Goal: Task Accomplishment & Management: Use online tool/utility

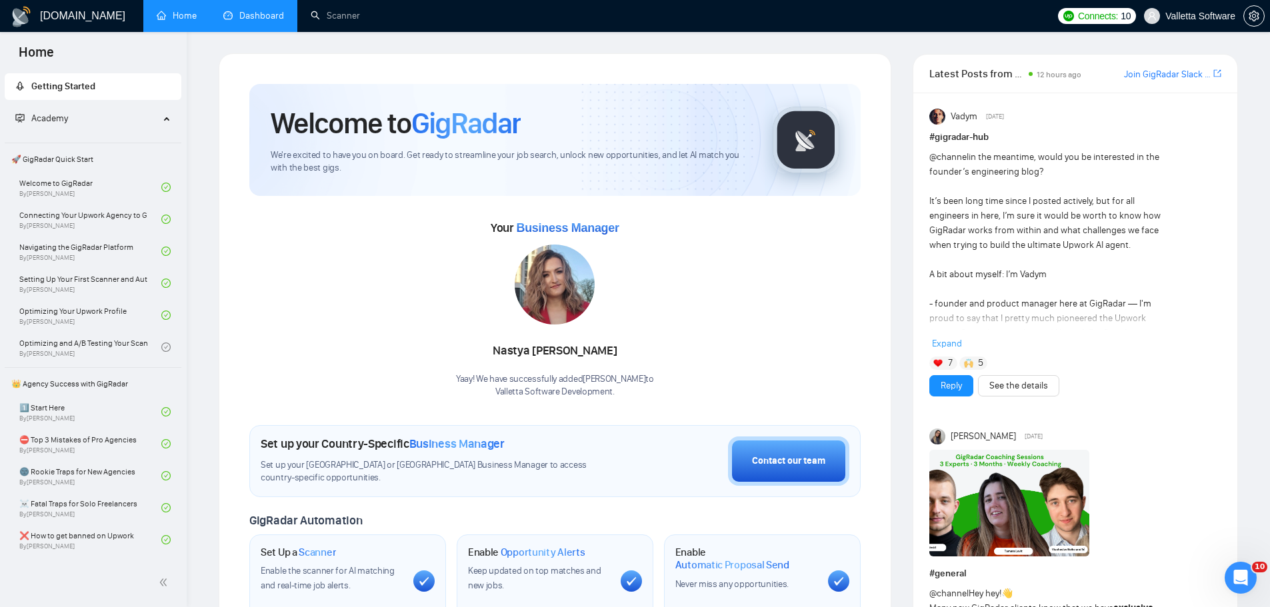
click at [263, 17] on link "Dashboard" at bounding box center [253, 15] width 61 height 11
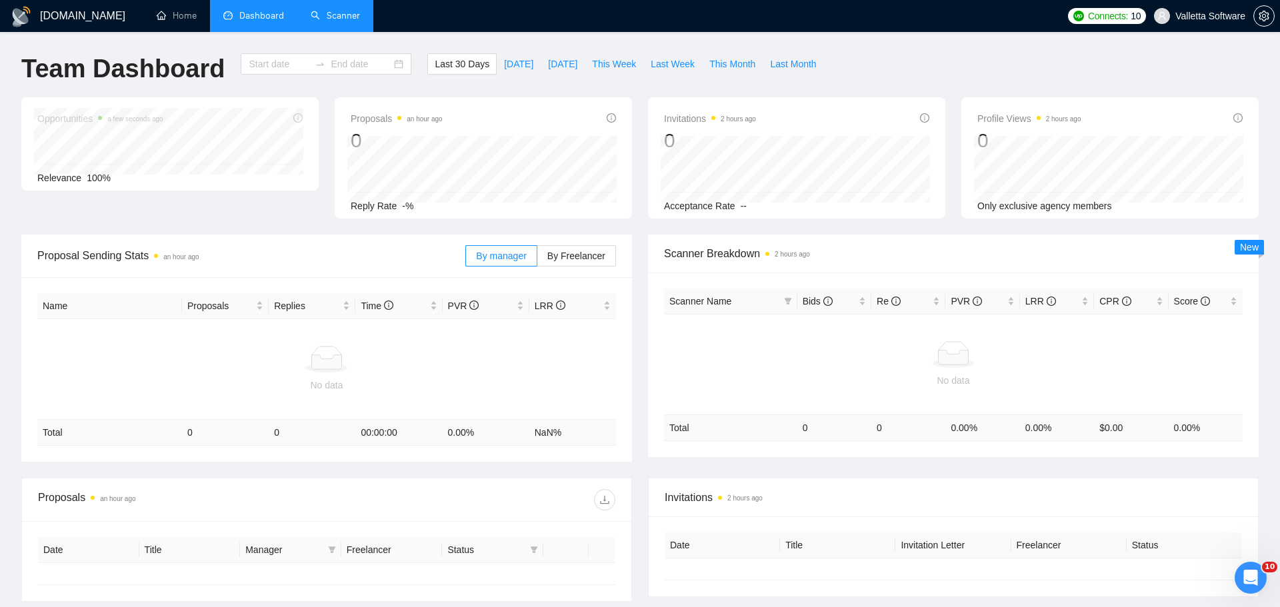
type input "[DATE]"
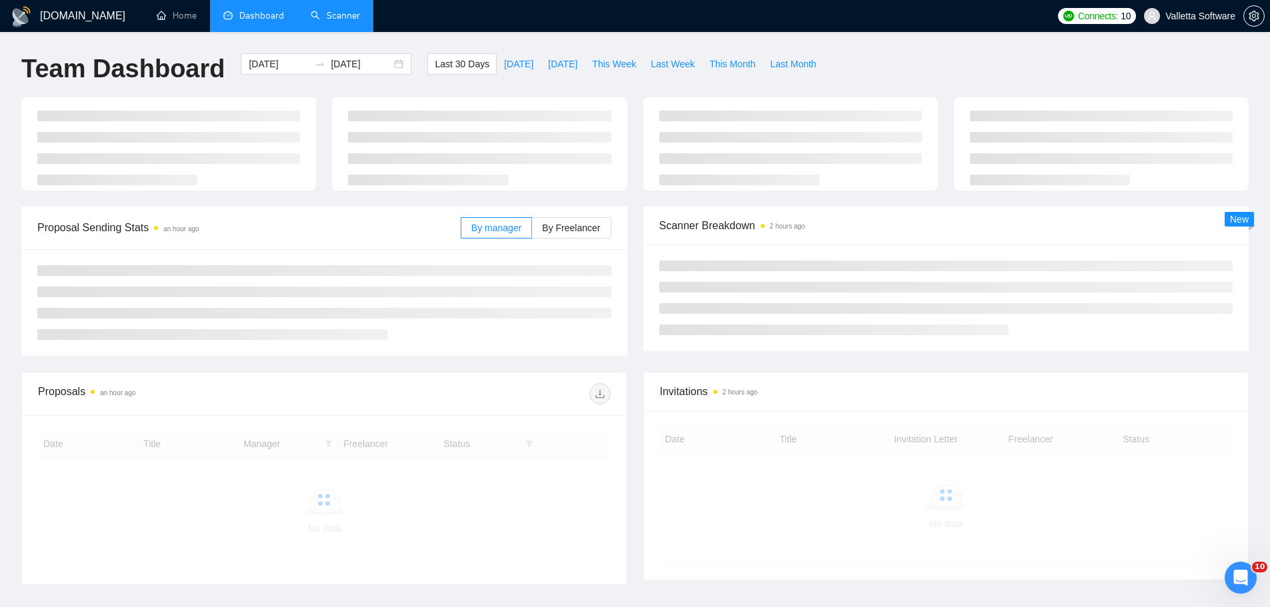
click at [341, 21] on link "Scanner" at bounding box center [335, 15] width 49 height 11
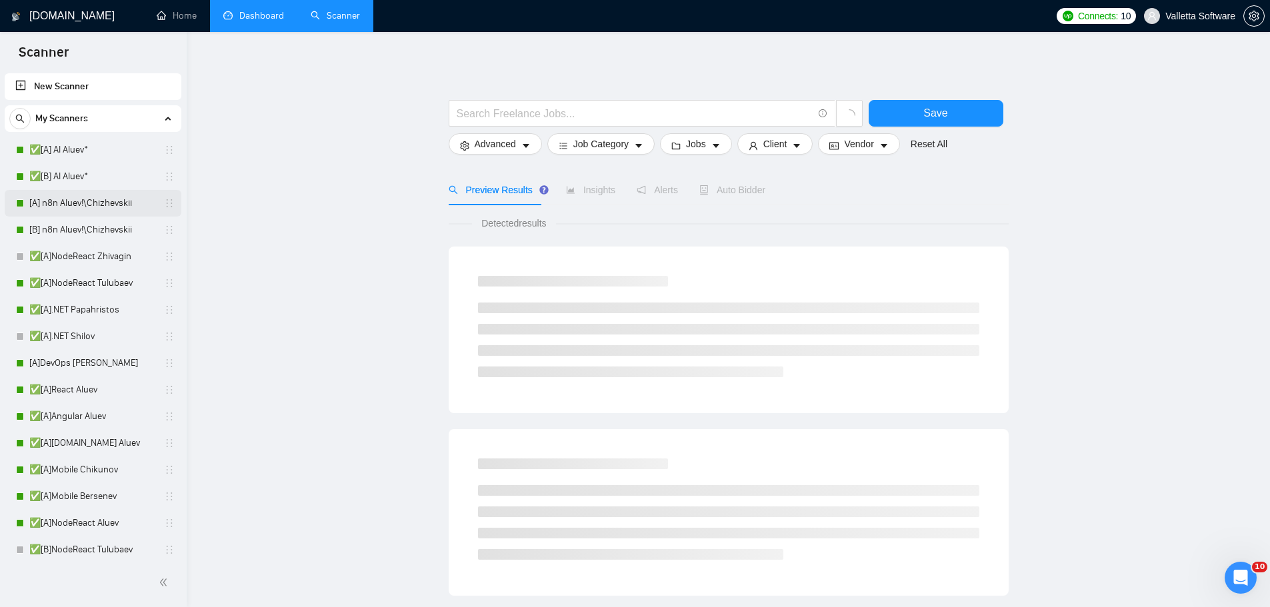
click at [99, 200] on link "[A] n8n Aluev!\Chizhevskii" at bounding box center [92, 203] width 127 height 27
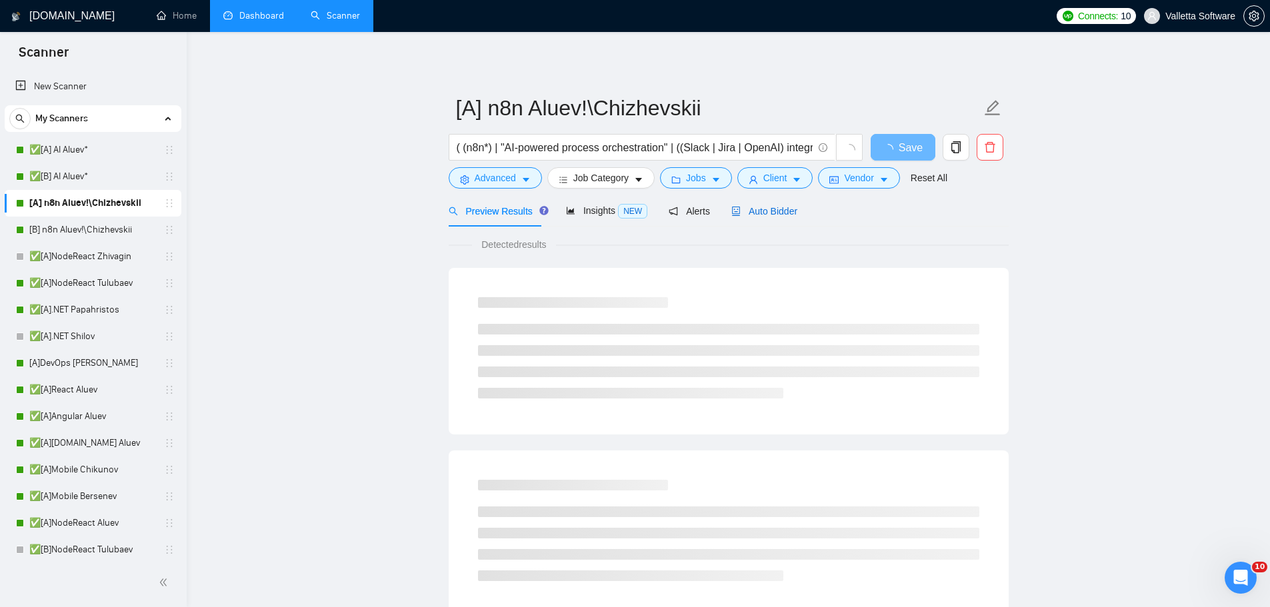
click at [773, 216] on span "Auto Bidder" at bounding box center [764, 211] width 66 height 11
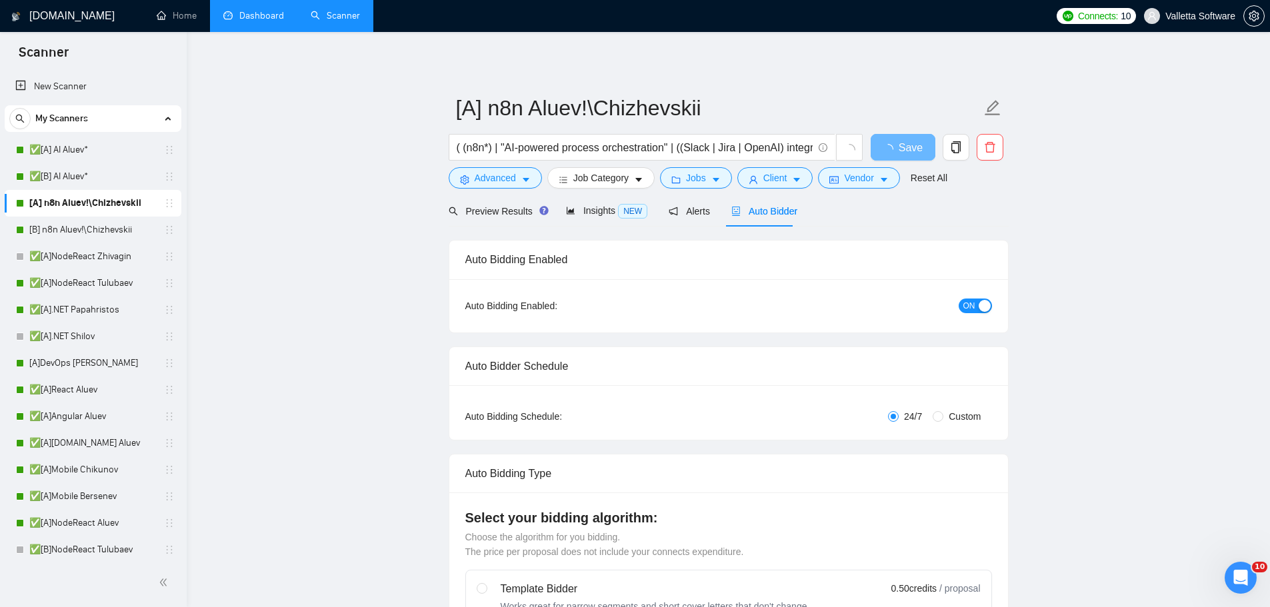
radio input "false"
radio input "true"
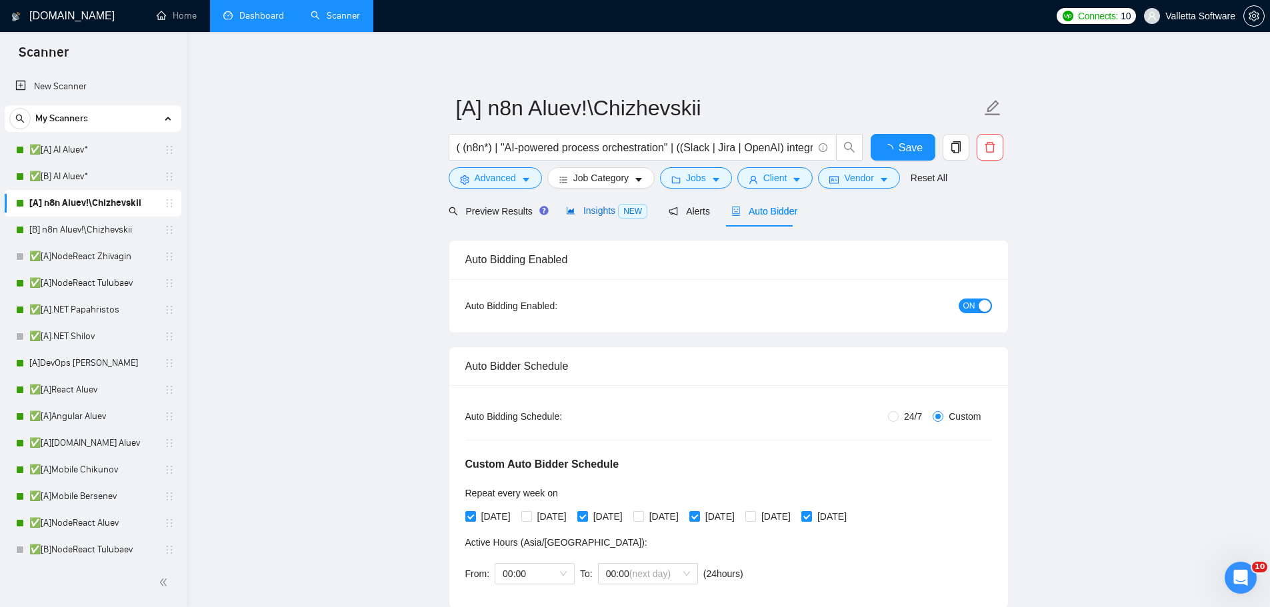
click at [610, 212] on span "Insights NEW" at bounding box center [606, 210] width 81 height 11
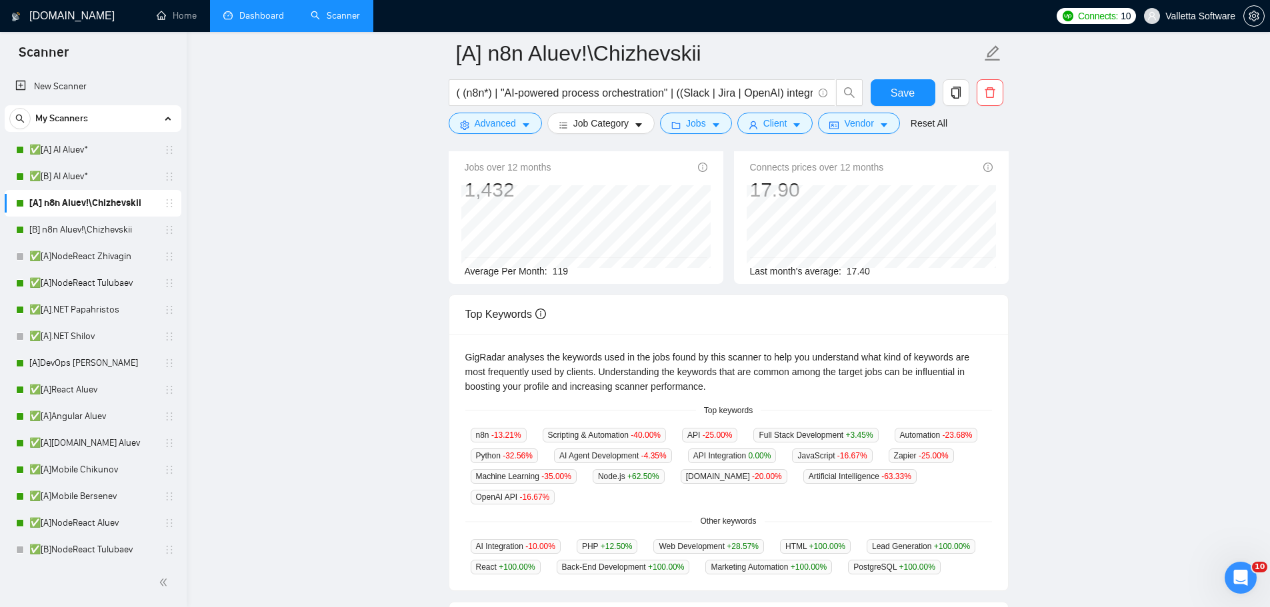
scroll to position [267, 0]
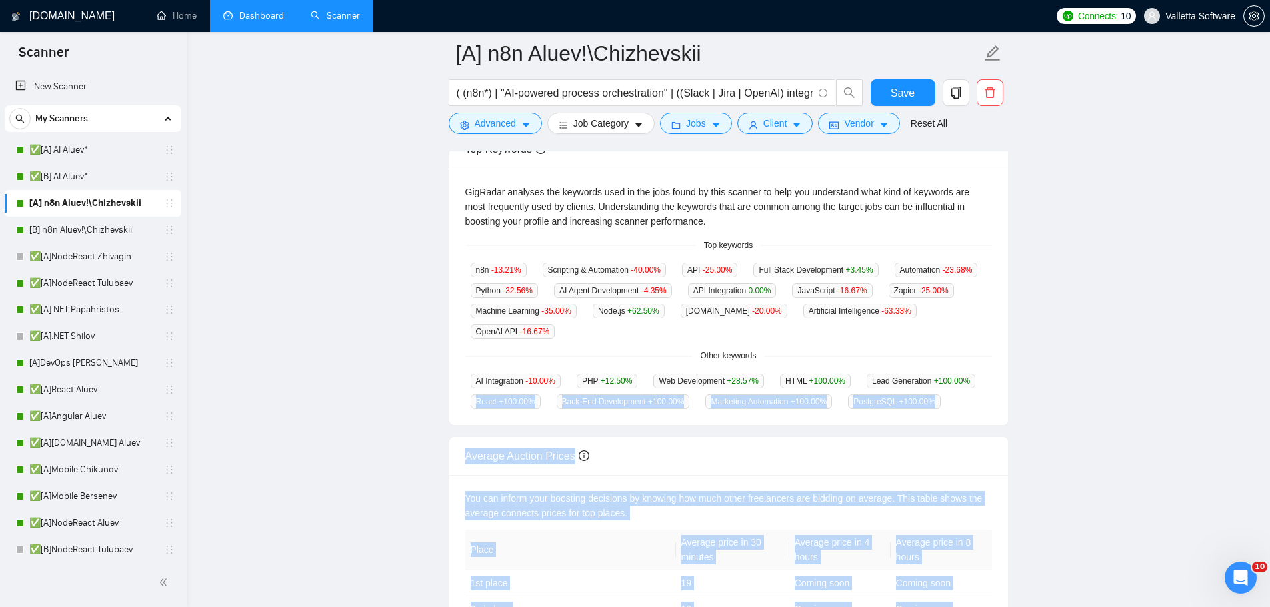
drag, startPoint x: 775, startPoint y: 271, endPoint x: 978, endPoint y: 365, distance: 224.0
click at [981, 341] on body "Scanner New Scanner My Scanners ✅[A] AI Aluev* ✅[B] AI Aluev* [A] n8n Aluev!\Ch…" at bounding box center [635, 36] width 1270 height 607
click at [957, 373] on div "AI Integration -10.00 % PHP +12.50 % Web Development +28.57 % HTML +100.00 % Le…" at bounding box center [728, 391] width 527 height 36
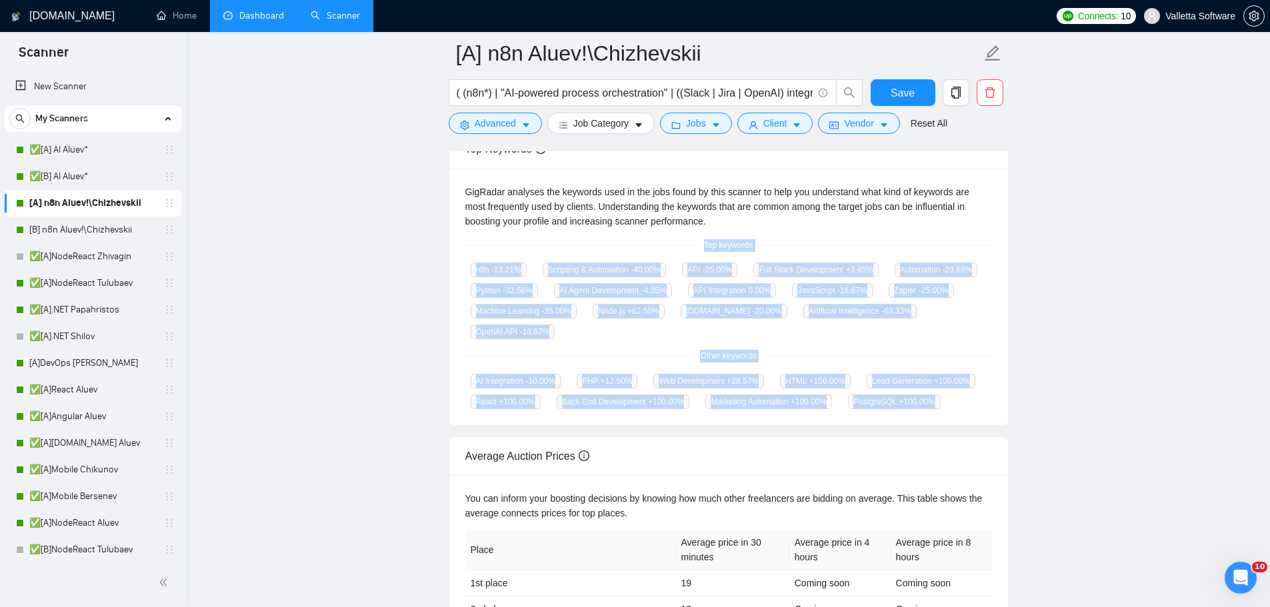
drag, startPoint x: 693, startPoint y: 284, endPoint x: 653, endPoint y: 246, distance: 55.7
click at [653, 246] on div "GigRadar analyses the keywords used in the jobs found by this scanner to help y…" at bounding box center [728, 297] width 559 height 257
copy div "Top keywords n8n -13.21 % Scripting & Automation -40.00 % API -25.00 % Full Sta…"
click at [1083, 287] on main "[A] n8n Aluev!\Chizhevskii ( (n8n*) | "AI-powered process orchestration" | ((Sl…" at bounding box center [728, 239] width 1041 height 905
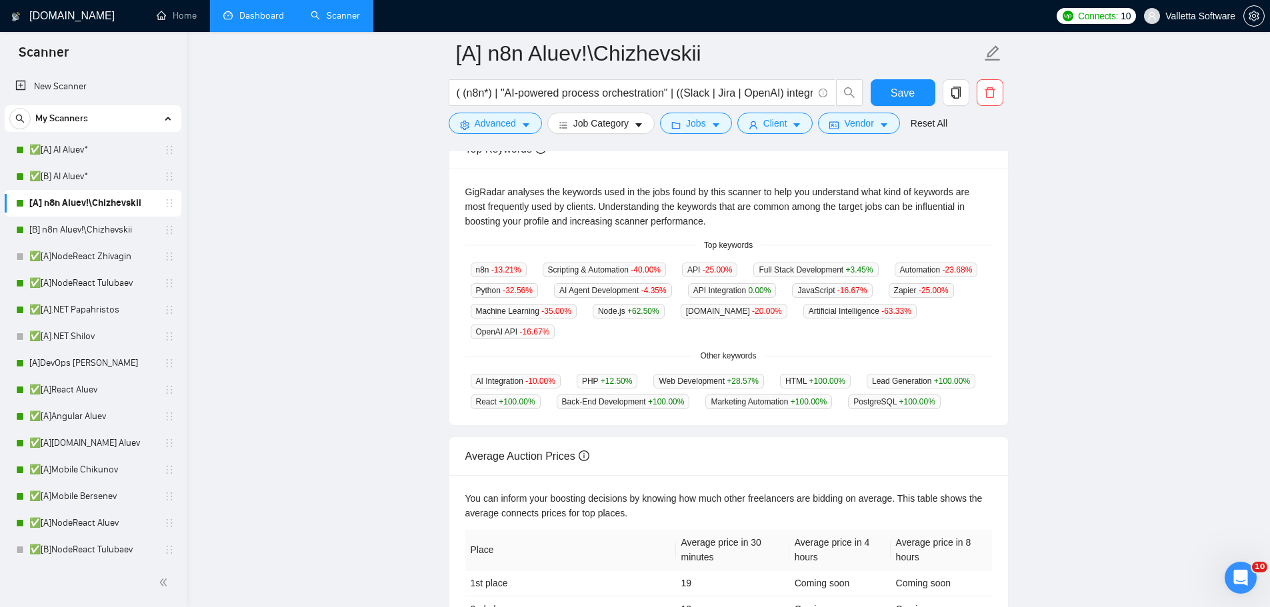
click at [1030, 202] on main "[A] n8n Aluev!\Chizhevskii ( (n8n*) | "AI-powered process orchestration" | ((Sl…" at bounding box center [728, 239] width 1041 height 905
click at [1259, 157] on div "[DOMAIN_NAME] Home Dashboard Scanner Connects: 10 Valletta Software [A] n8n Alu…" at bounding box center [728, 263] width 1083 height 1061
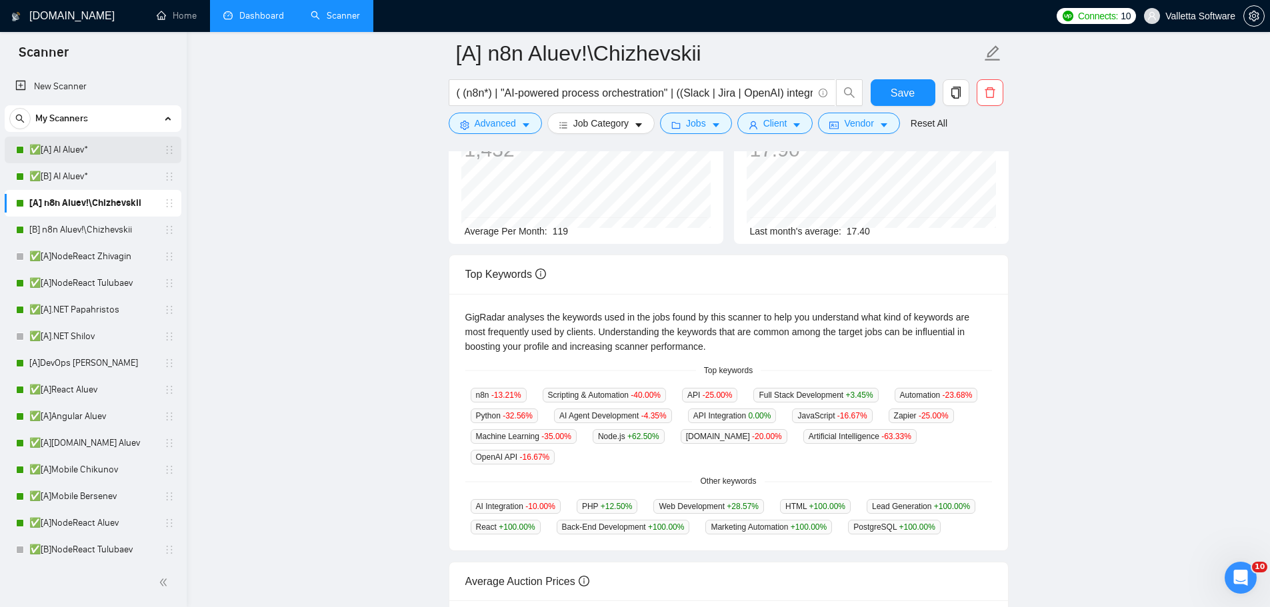
scroll to position [133, 0]
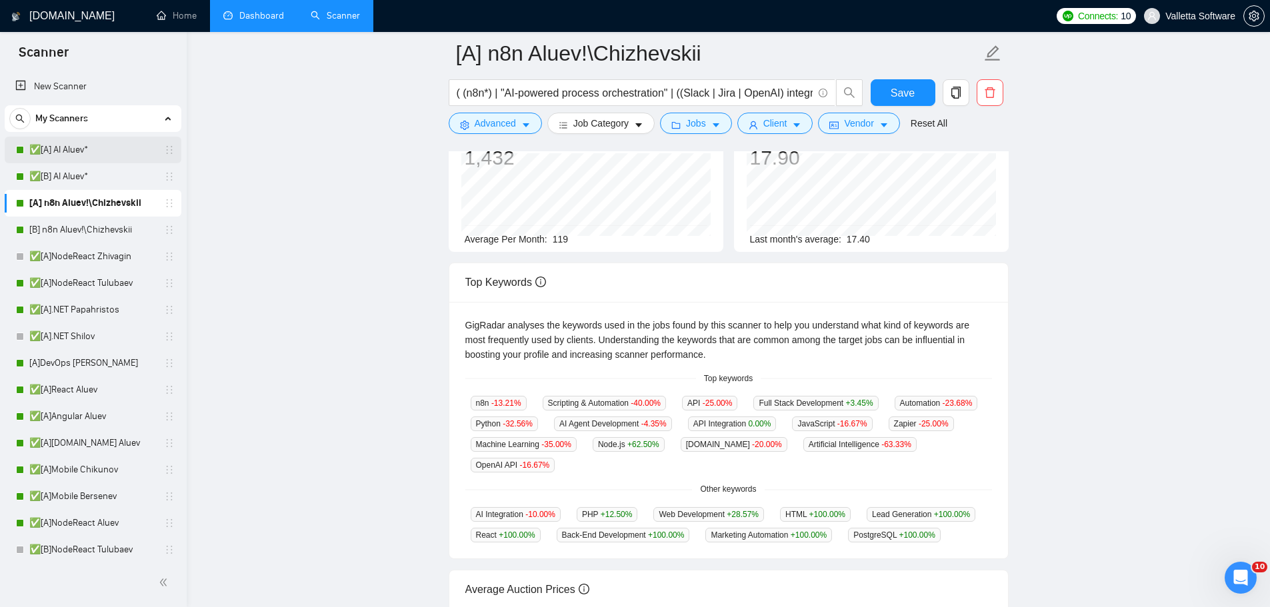
click at [77, 151] on link "✅[A] AI Aluev*" at bounding box center [92, 150] width 127 height 27
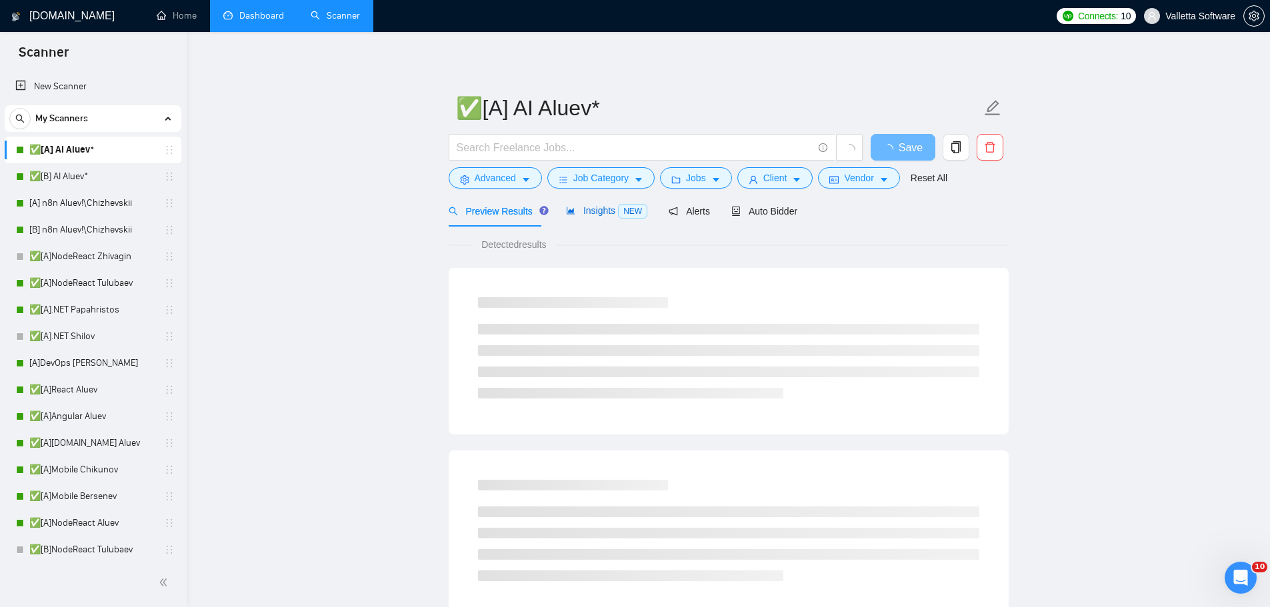
click at [580, 211] on span "Insights NEW" at bounding box center [606, 210] width 81 height 11
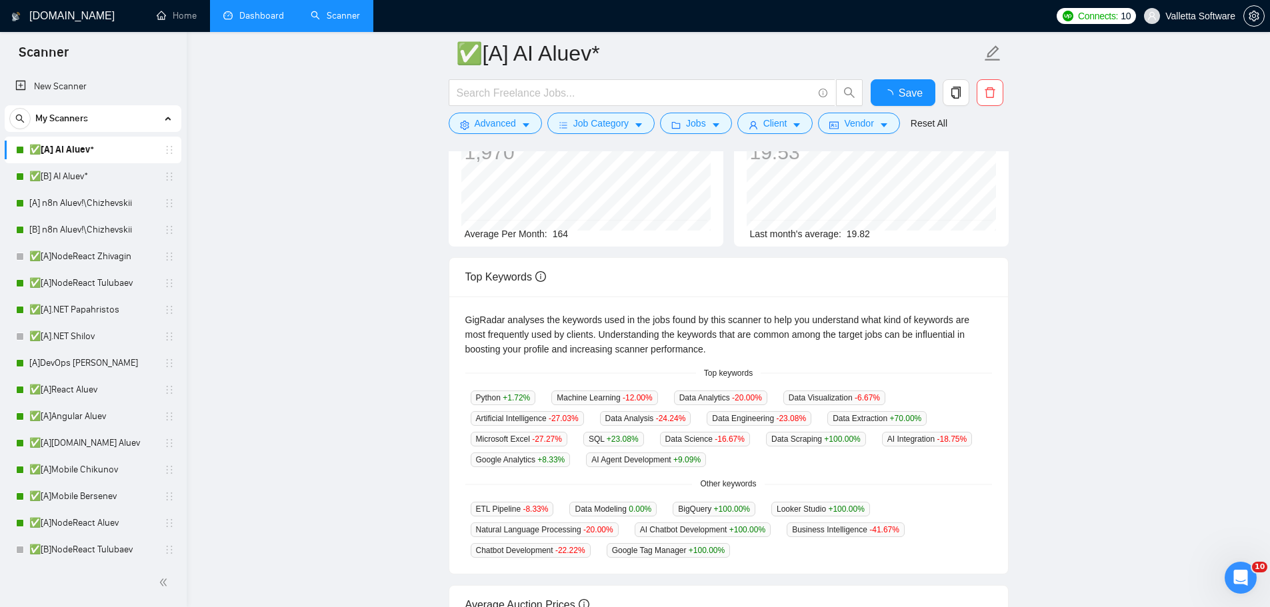
scroll to position [139, 0]
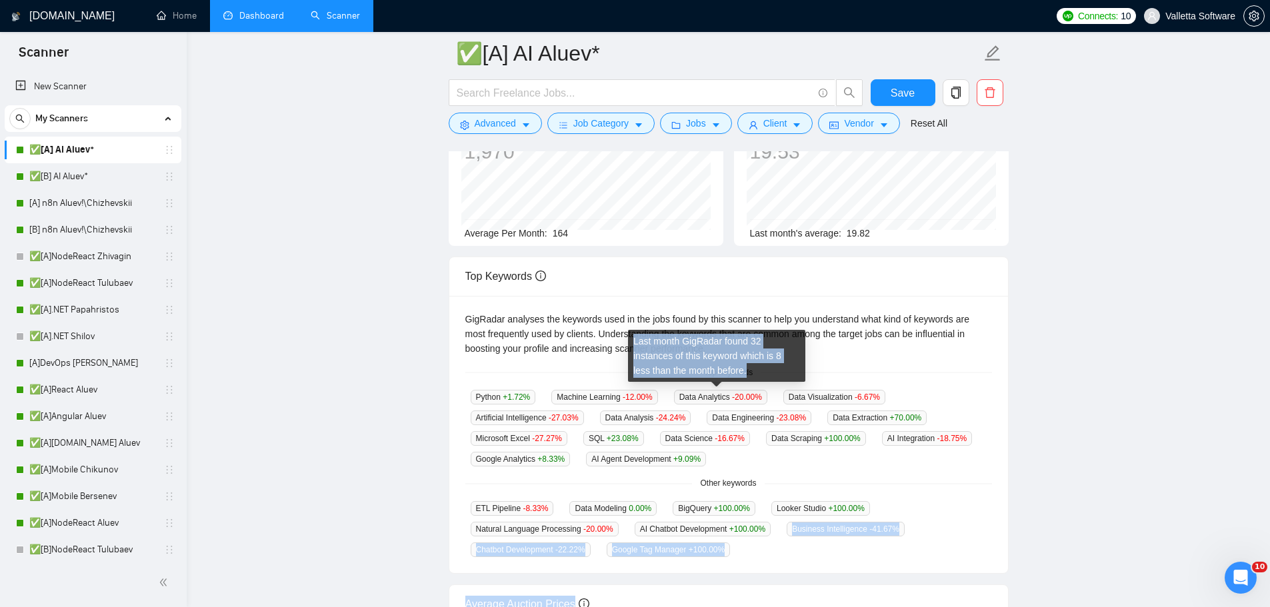
drag, startPoint x: 703, startPoint y: 369, endPoint x: 754, endPoint y: 544, distance: 182.0
click at [754, 468] on body "Scanner New Scanner My Scanners ✅[A] AI Aluev* ✅[B] AI Aluev* [A] n8n Aluev!\Ch…" at bounding box center [635, 164] width 1270 height 607
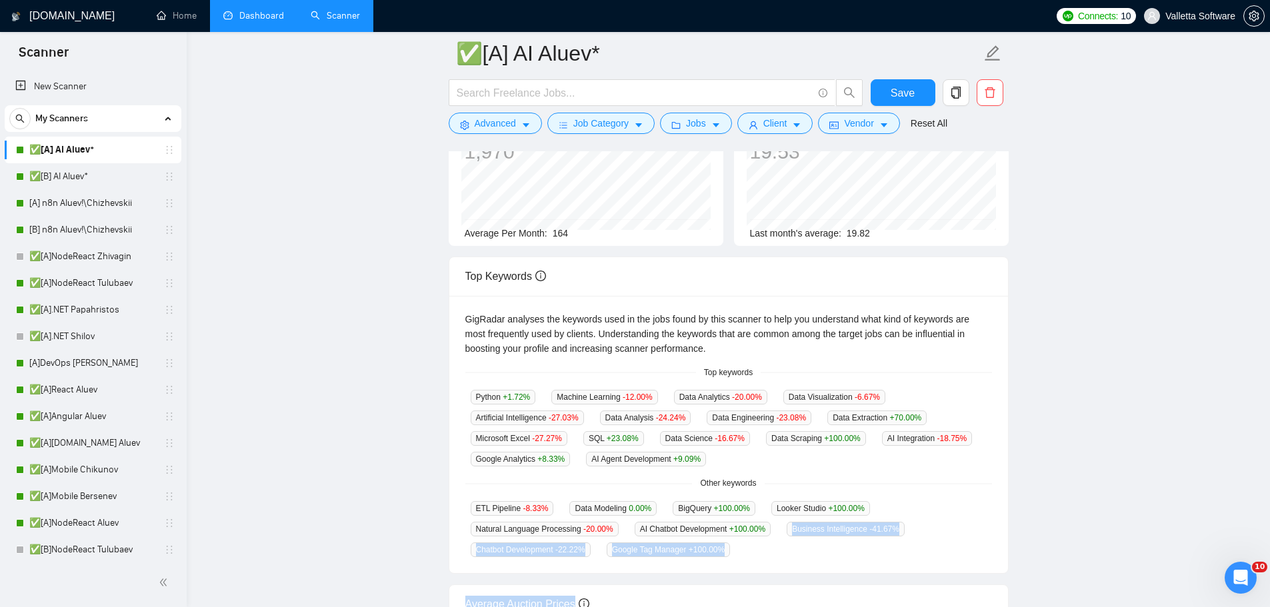
click at [752, 544] on div "ETL Pipeline -8.33 % Data Modeling 0.00 % BigQuery +100.00 % Looker Studio +100…" at bounding box center [728, 529] width 527 height 57
click at [736, 546] on div "ETL Pipeline -8.33 % Data Modeling 0.00 % BigQuery +100.00 % Looker Studio +100…" at bounding box center [728, 529] width 527 height 57
drag, startPoint x: 735, startPoint y: 545, endPoint x: 729, endPoint y: 543, distance: 6.8
click at [729, 543] on div "ETL Pipeline -8.33 % Data Modeling 0.00 % BigQuery +100.00 % Looker Studio +100…" at bounding box center [728, 529] width 527 height 57
click at [729, 543] on div "Google Tag Manager +100.00 %" at bounding box center [668, 549] width 135 height 15
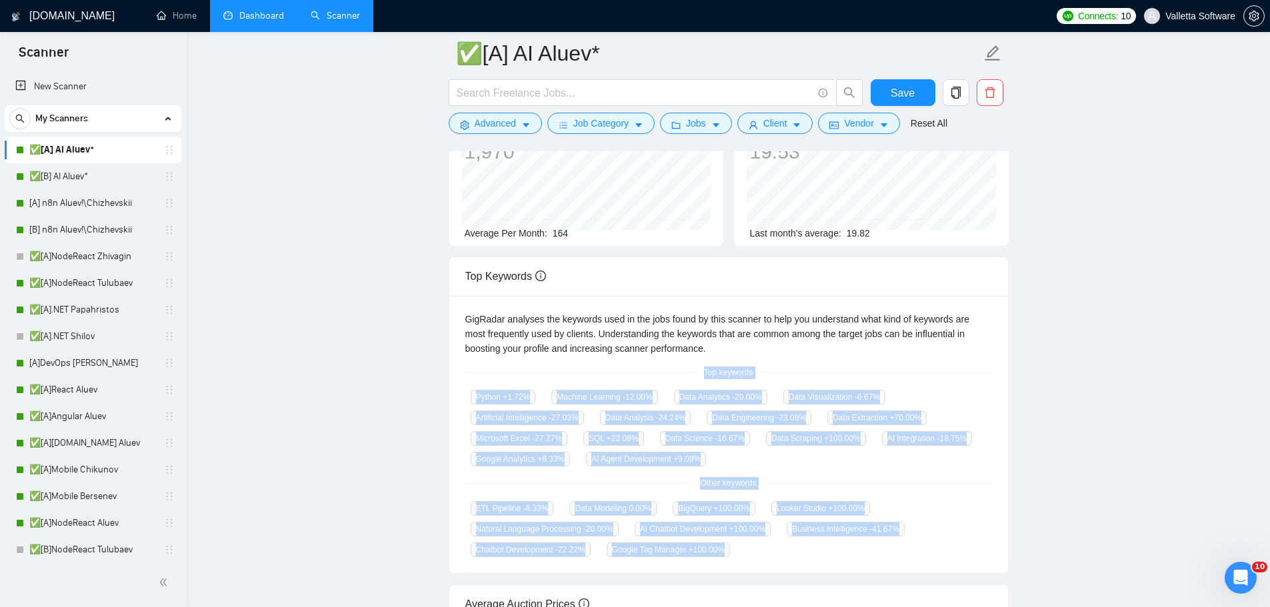
drag, startPoint x: 725, startPoint y: 510, endPoint x: 709, endPoint y: 363, distance: 148.1
click at [709, 362] on div "GigRadar analyses the keywords used in the jobs found by this scanner to help y…" at bounding box center [728, 435] width 559 height 278
click at [505, 113] on button "Advanced" at bounding box center [495, 123] width 93 height 21
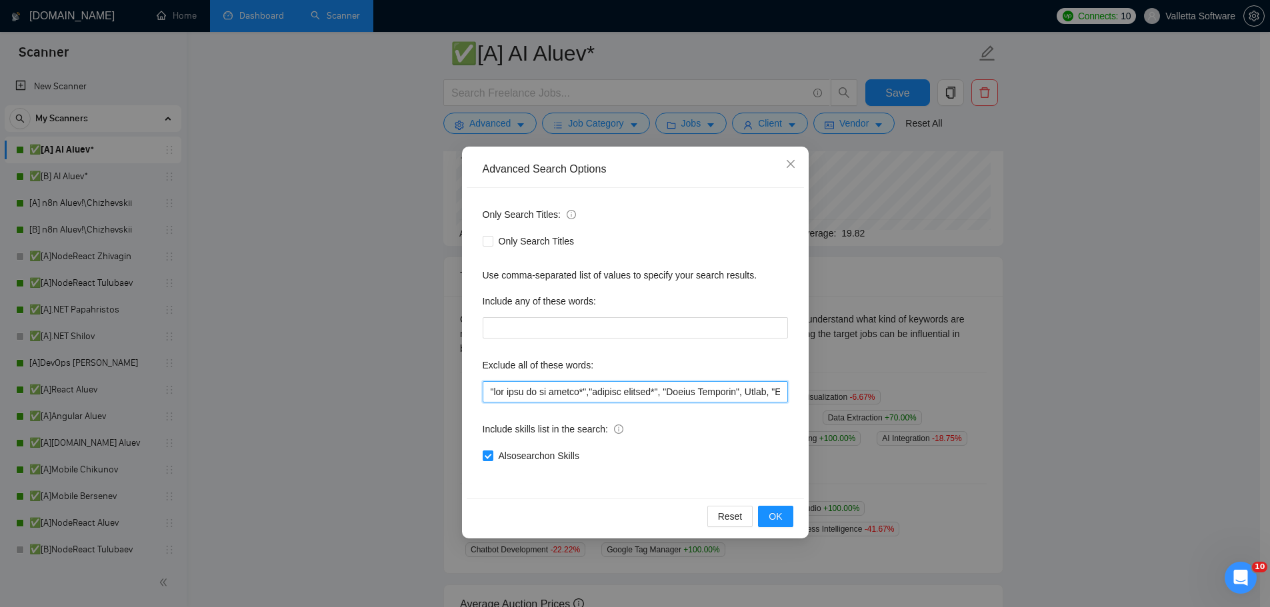
click at [491, 391] on input "text" at bounding box center [635, 391] width 305 height 21
paste input "Technical writer"
click at [774, 514] on span "OK" at bounding box center [775, 516] width 13 height 15
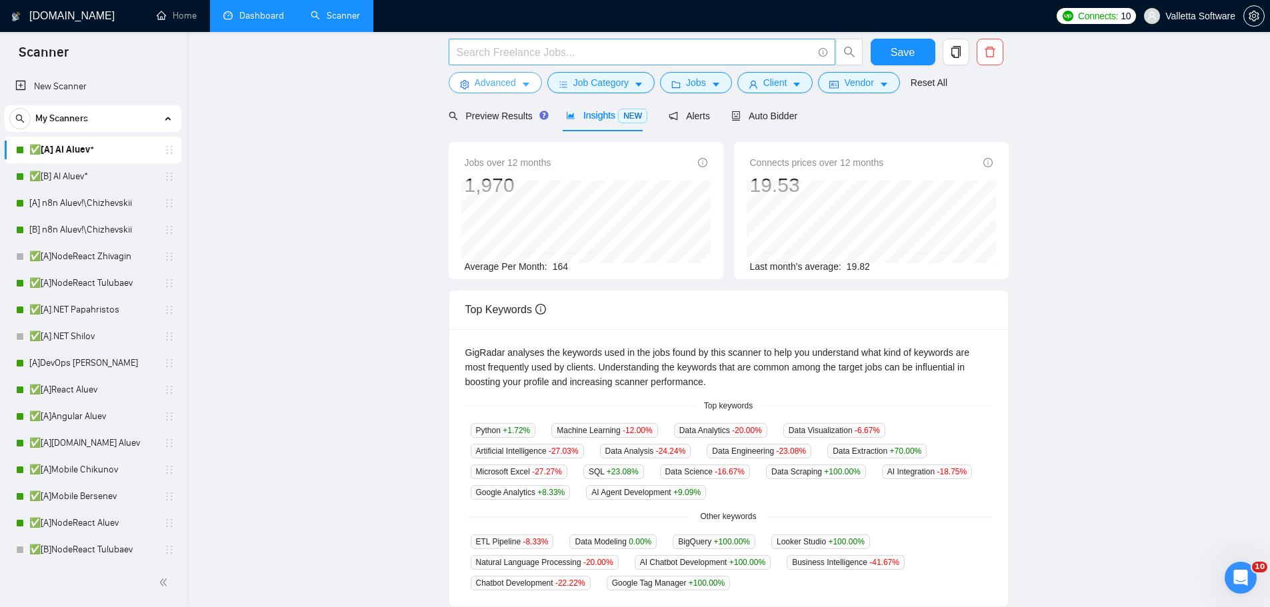
scroll to position [0, 0]
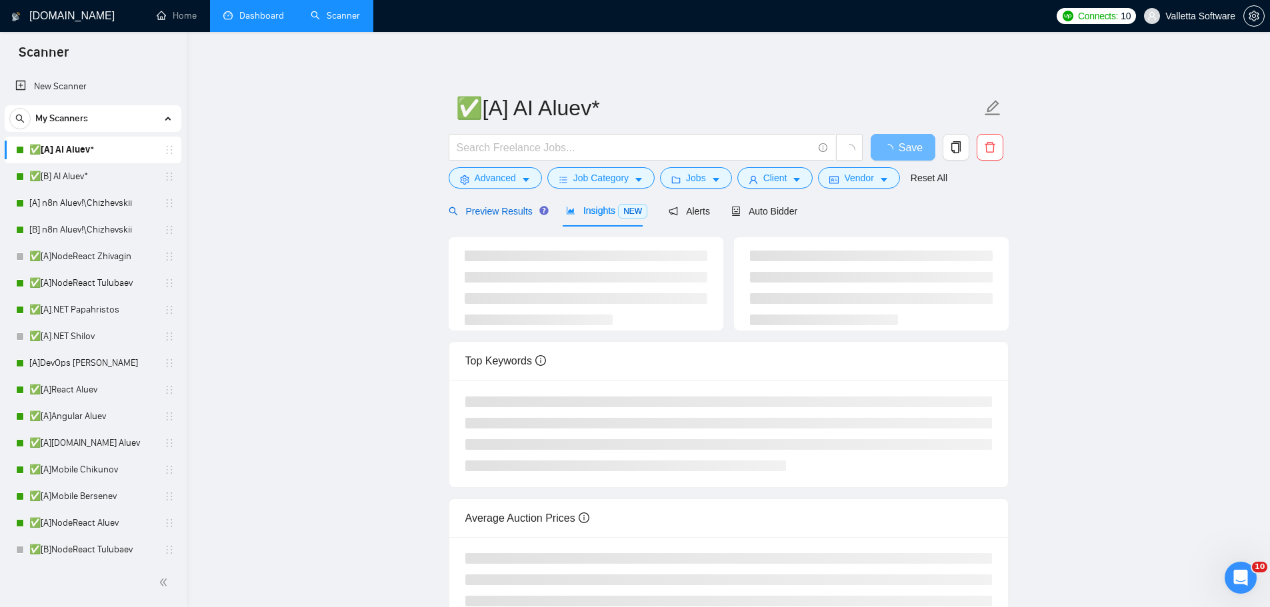
click at [483, 210] on span "Preview Results" at bounding box center [497, 211] width 96 height 11
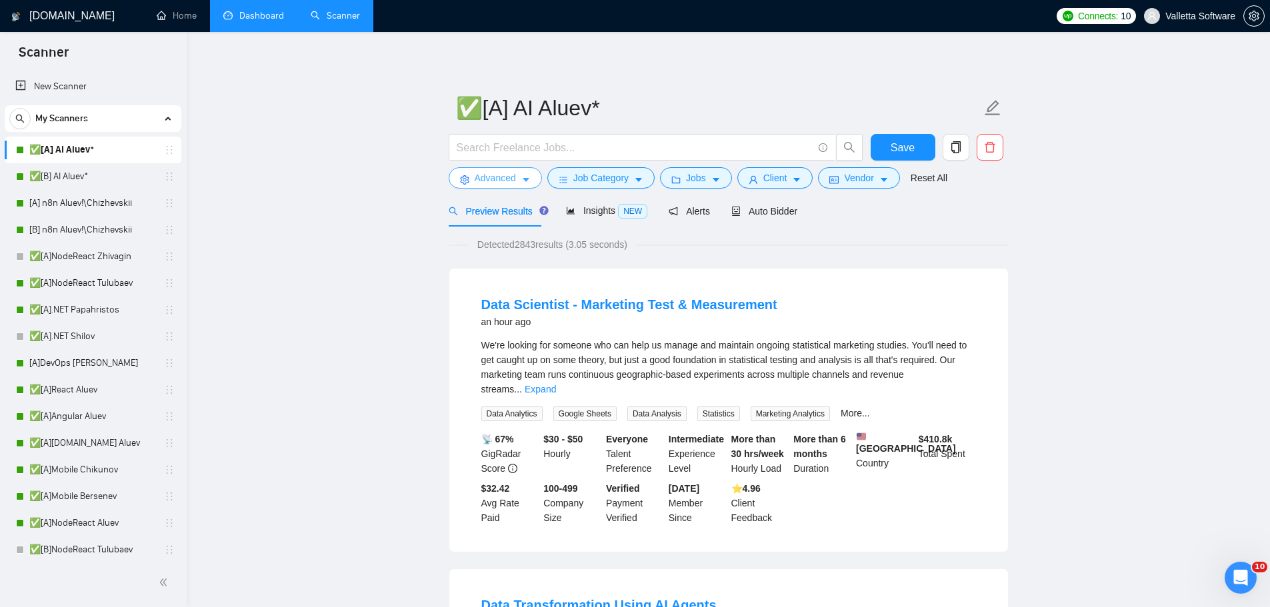
click at [509, 176] on span "Advanced" at bounding box center [495, 178] width 41 height 15
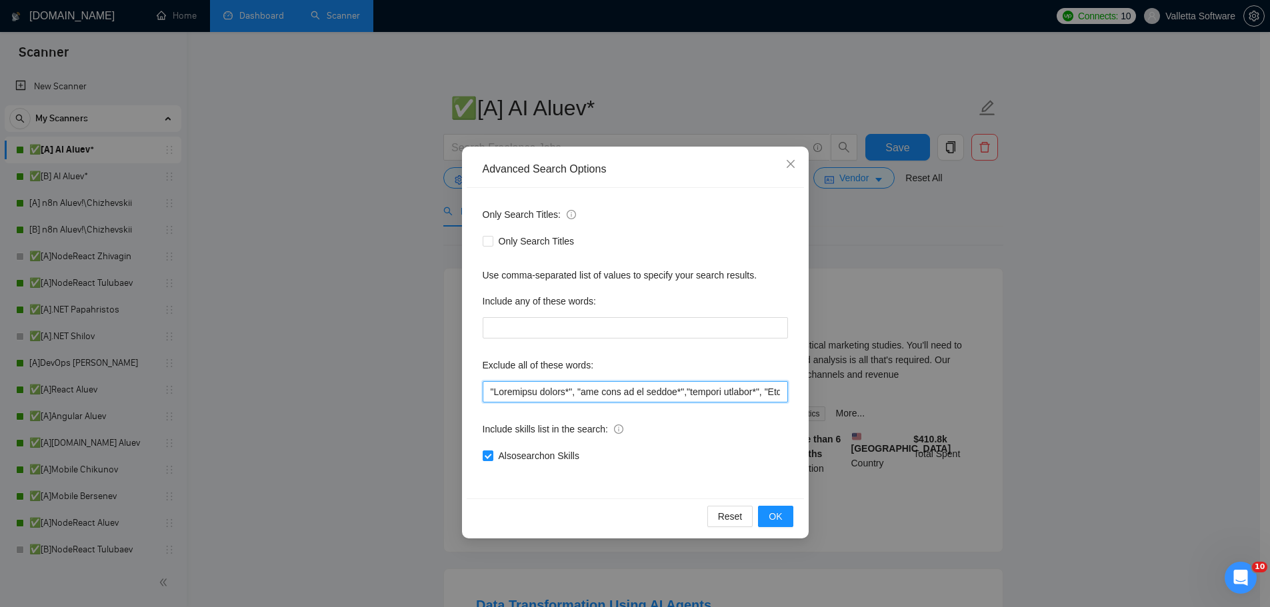
click at [561, 395] on input "text" at bounding box center [635, 391] width 305 height 21
drag, startPoint x: 567, startPoint y: 389, endPoint x: 449, endPoint y: 395, distance: 117.5
click at [449, 395] on div "Advanced Search Options Only Search Titles: Only Search Titles Use comma-separa…" at bounding box center [635, 303] width 1270 height 607
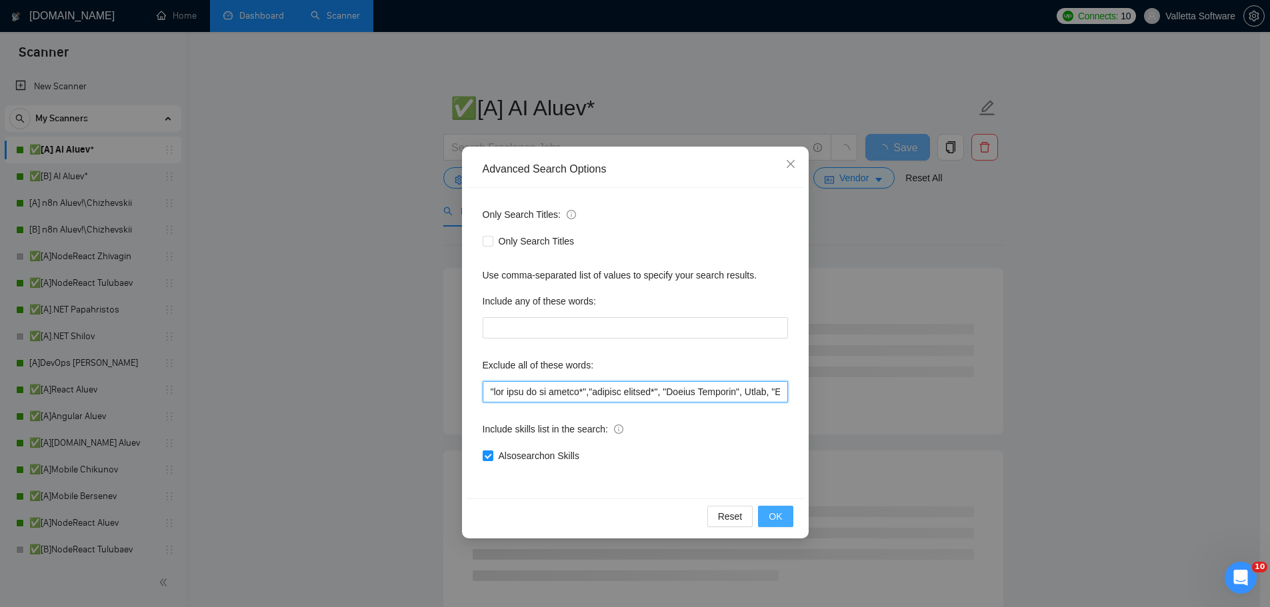
type input ""not part of an agency*","content creator*", "Google Analytic", Revit, "SharePo…"
click at [784, 513] on button "OK" at bounding box center [775, 516] width 35 height 21
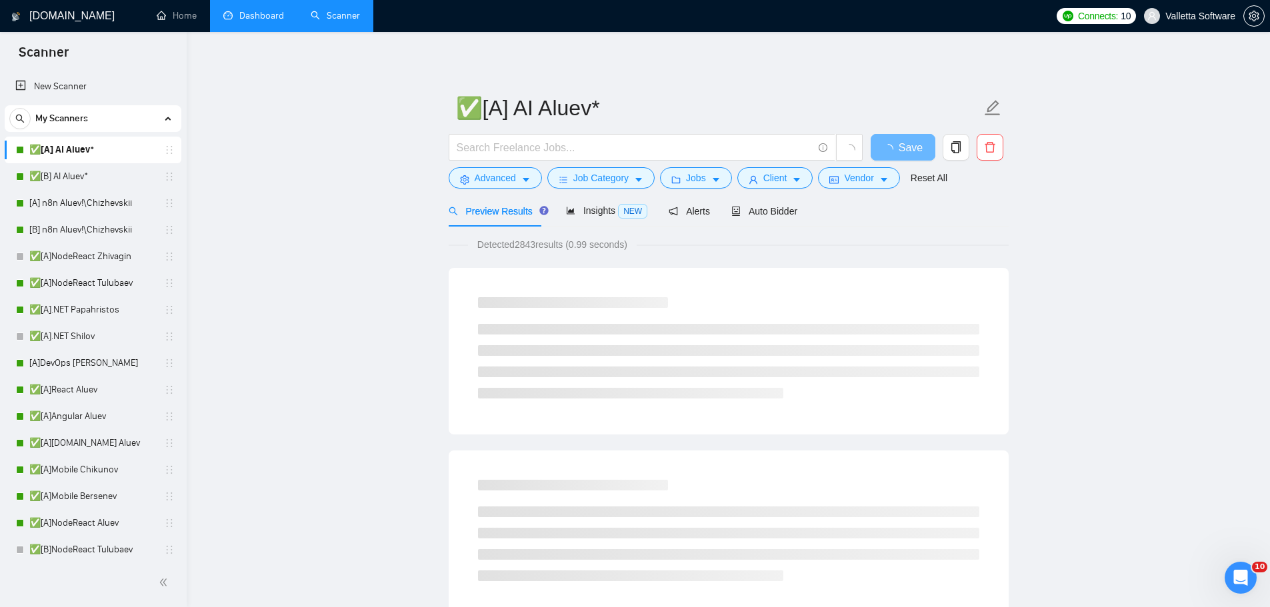
drag, startPoint x: 101, startPoint y: 184, endPoint x: 731, endPoint y: 59, distance: 642.3
click at [101, 184] on link "✅[B] AI Aluev*" at bounding box center [92, 176] width 127 height 27
drag, startPoint x: 111, startPoint y: 209, endPoint x: 691, endPoint y: 63, distance: 598.7
click at [111, 209] on link "[A] n8n Aluev!\Chizhevskii" at bounding box center [92, 203] width 127 height 27
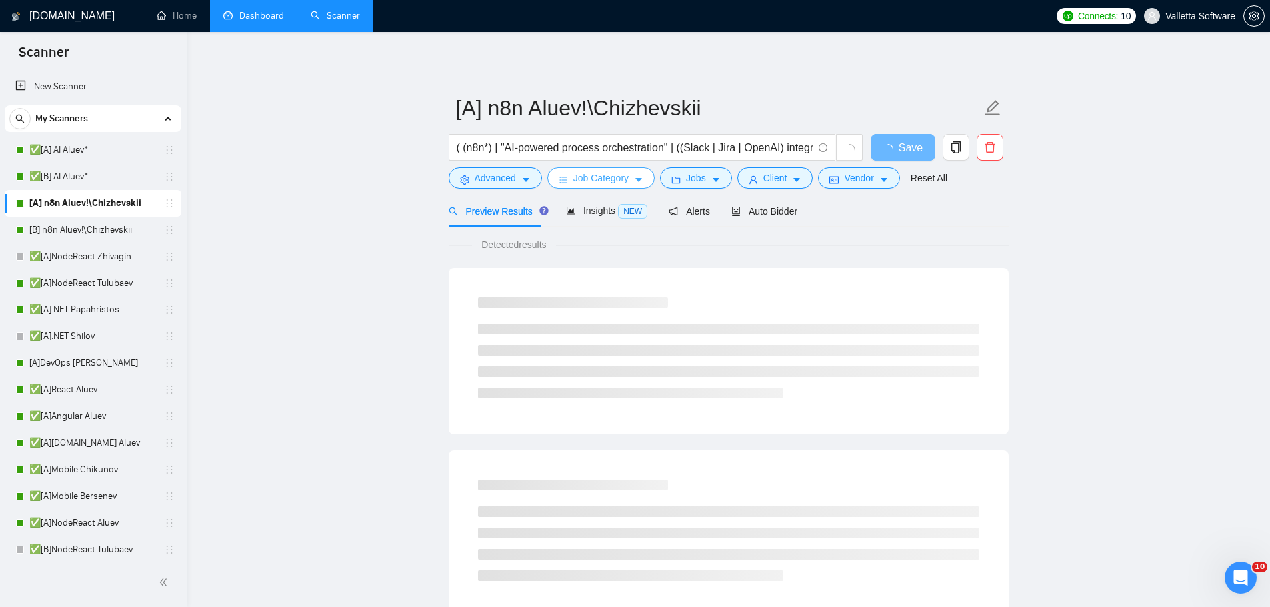
click at [581, 181] on span "Job Category" at bounding box center [600, 178] width 55 height 15
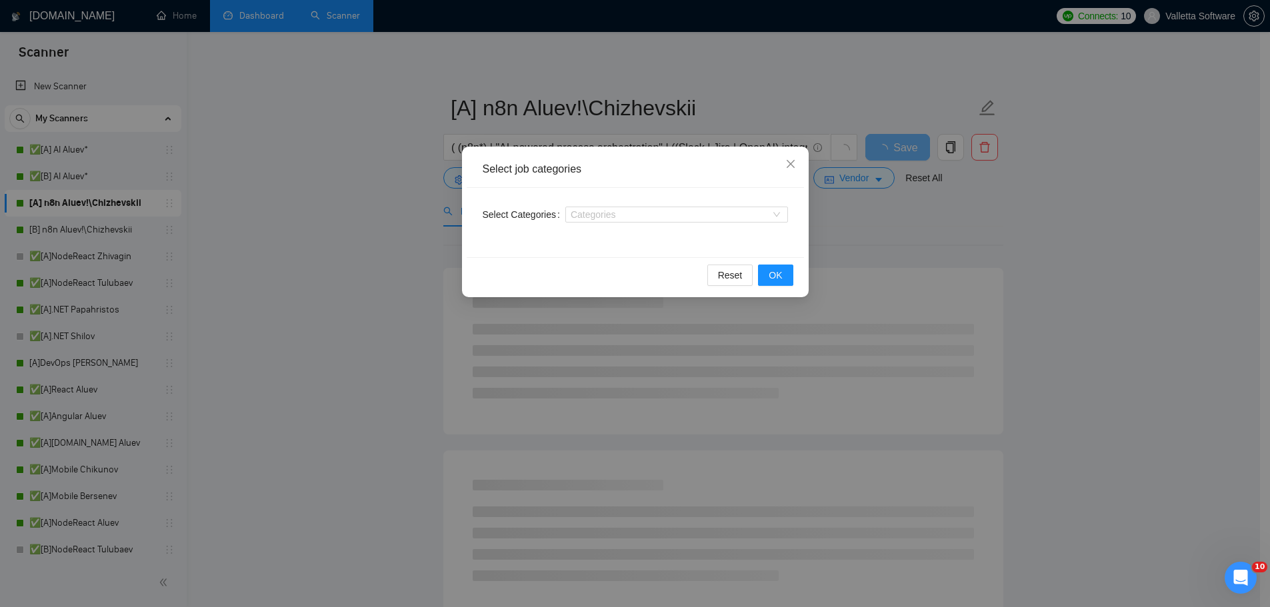
click at [412, 179] on div "Select job categories Select Categories Categories Reset OK" at bounding box center [635, 303] width 1270 height 607
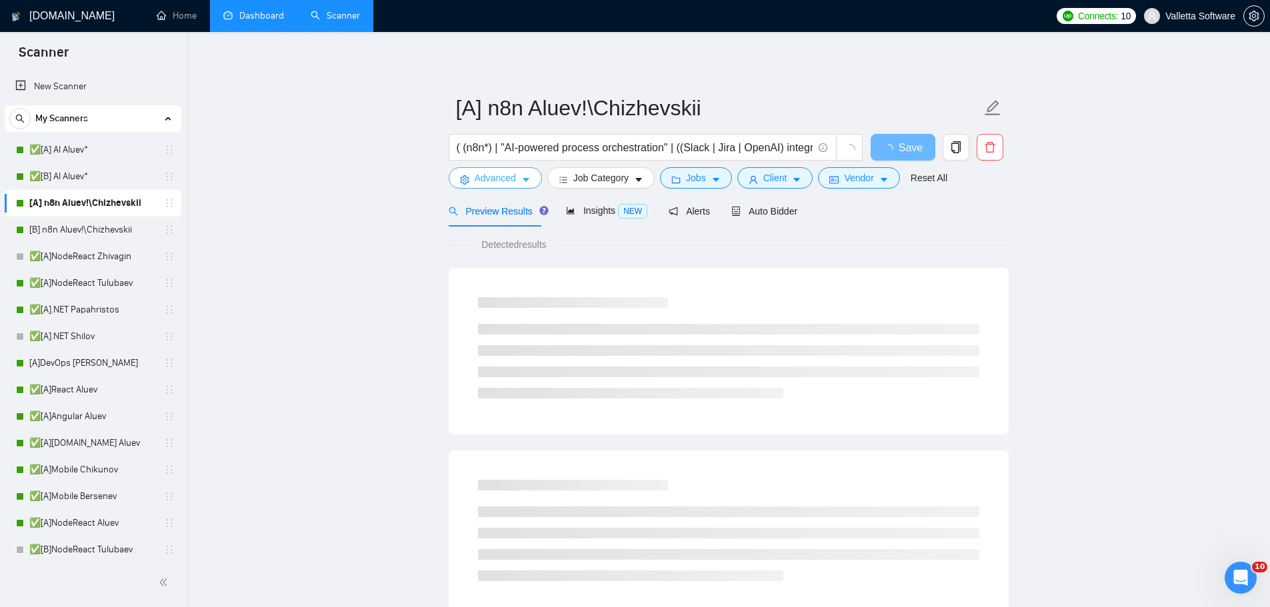
click at [473, 172] on button "Advanced" at bounding box center [495, 177] width 93 height 21
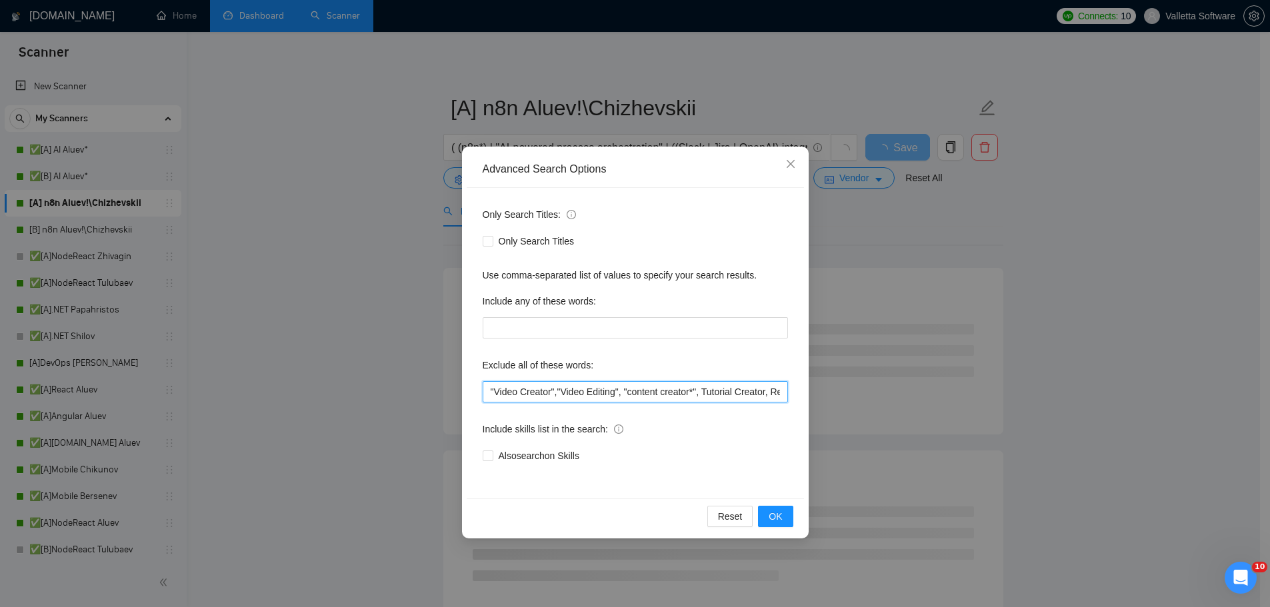
click at [495, 393] on input ""Video Creator","Video Editing", "content creator*", Tutorial Creator, Record a…" at bounding box center [635, 391] width 305 height 21
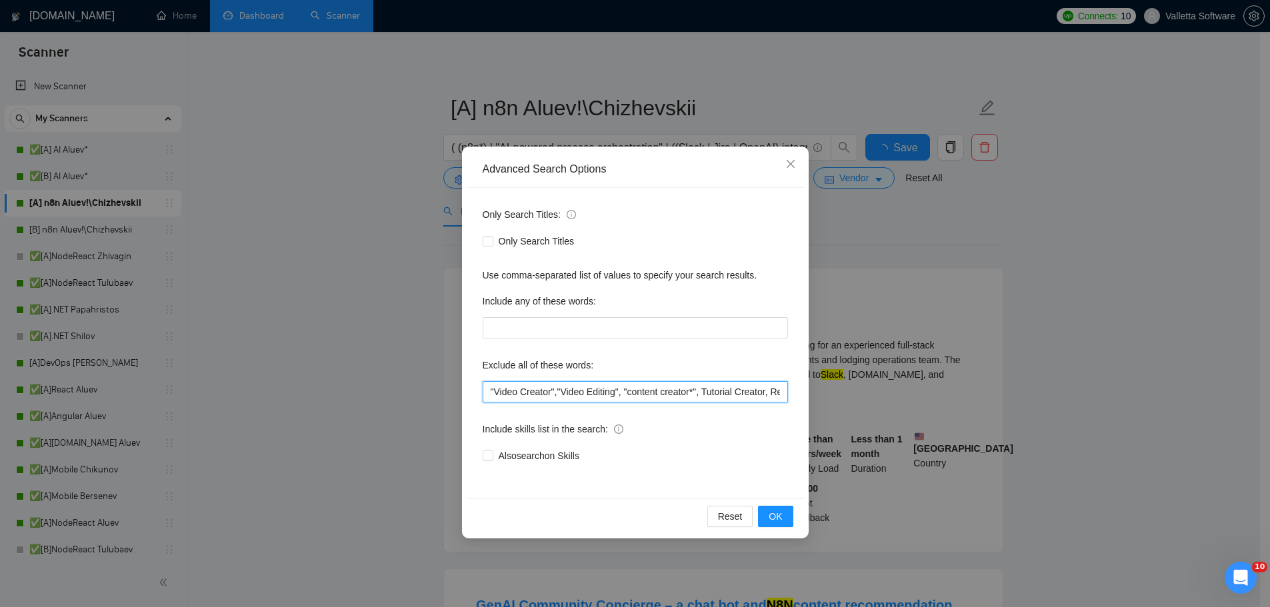
click at [493, 393] on input ""Video Creator","Video Editing", "content creator*", Tutorial Creator, Record a…" at bounding box center [635, 391] width 305 height 21
click at [487, 391] on input ""Video Creator","Video Editing", "content creator*", Tutorial Creator, Record a…" at bounding box center [635, 391] width 305 height 21
paste input ""Technical writer*","
type input ""Technical writer*","Video Creator","Video Editing", "content creator*", Tutori…"
click at [771, 517] on span "OK" at bounding box center [775, 516] width 13 height 15
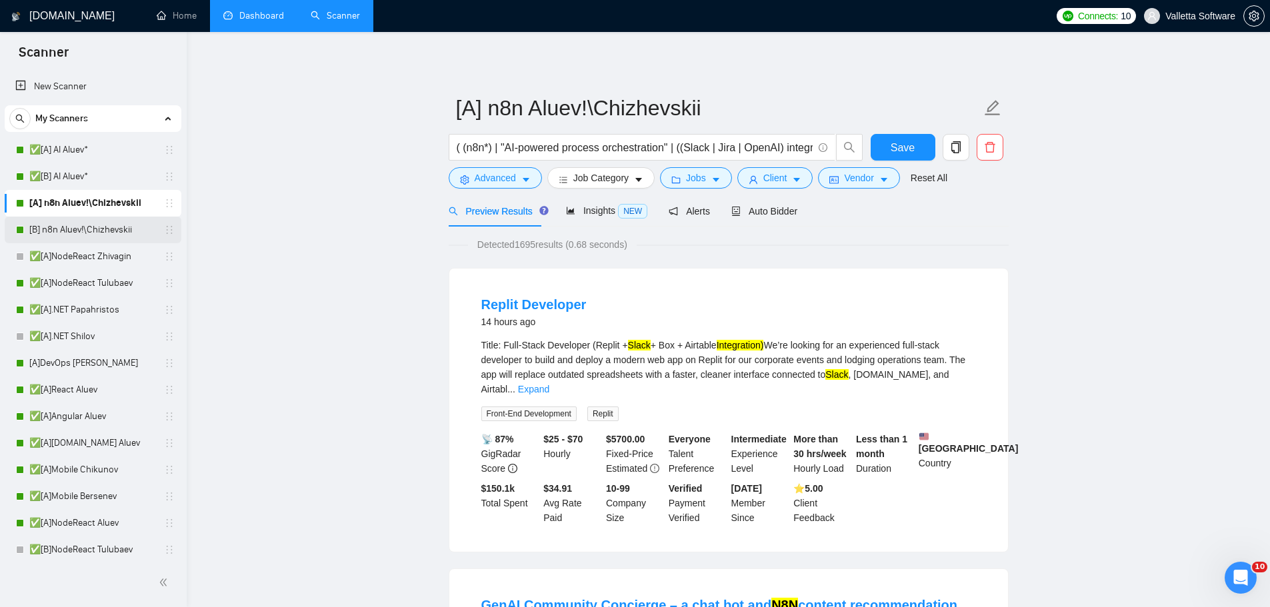
click at [83, 223] on link "[B] n8n Aluev!\Chizhevskii" at bounding box center [92, 230] width 127 height 27
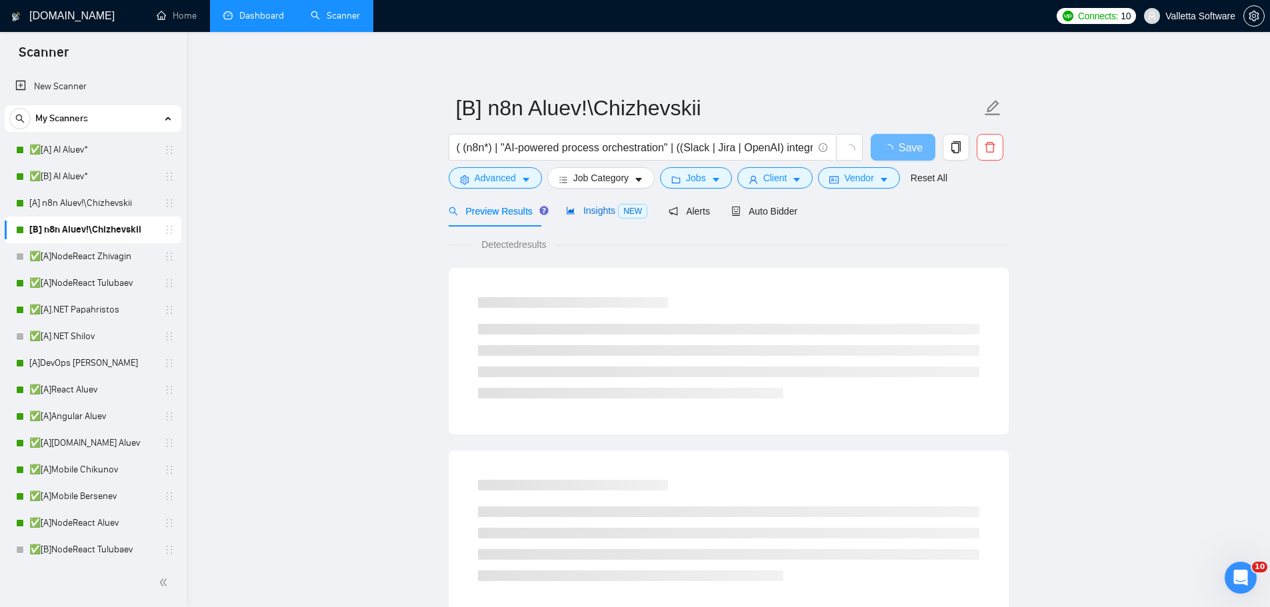
click at [597, 209] on span "Insights NEW" at bounding box center [606, 210] width 81 height 11
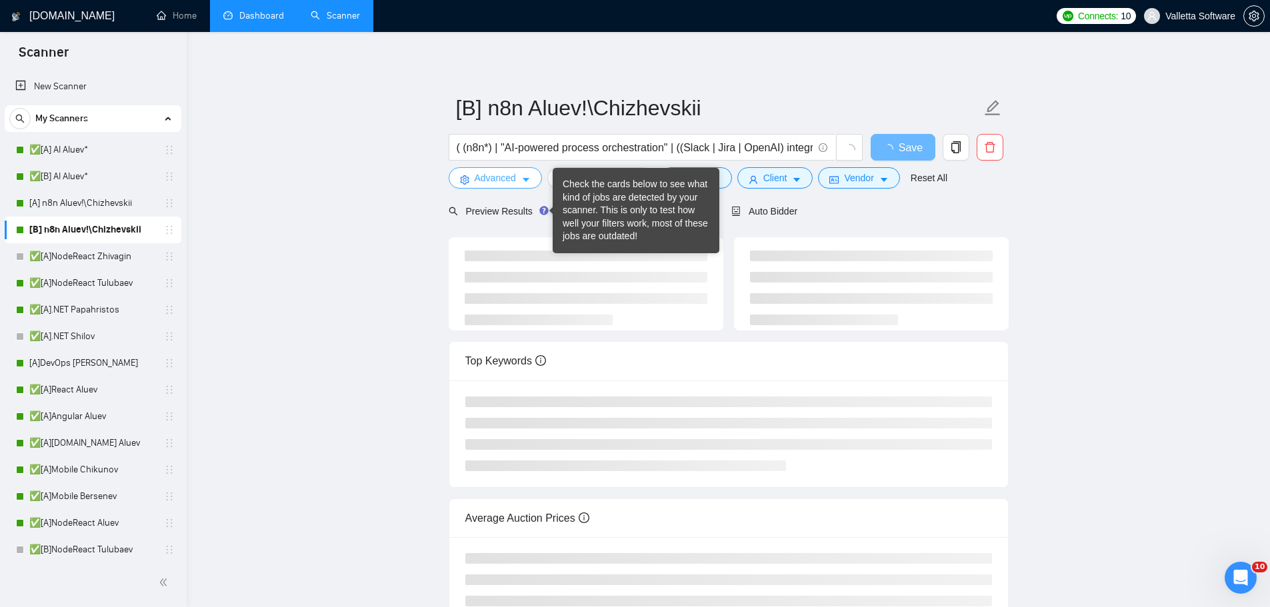
click at [492, 174] on span "Advanced" at bounding box center [495, 178] width 41 height 15
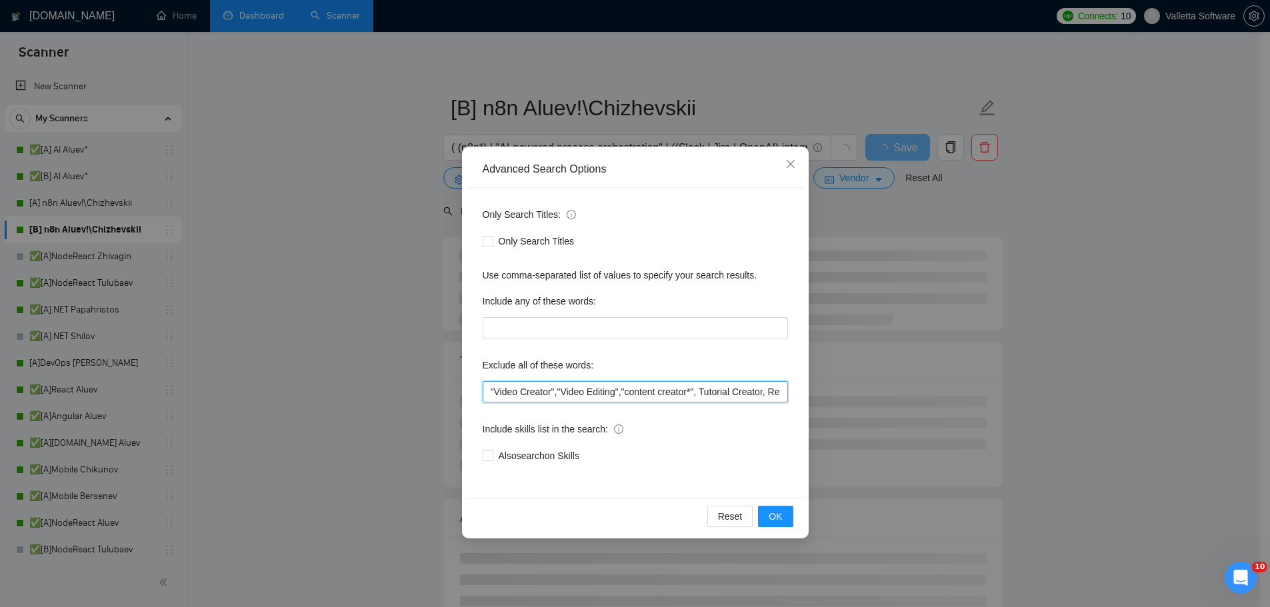
click at [489, 393] on input ""Video Creator","Video Editing","content creator*", Tutorial Creator, Record a …" at bounding box center [635, 391] width 305 height 21
paste input ""Technical writer*","
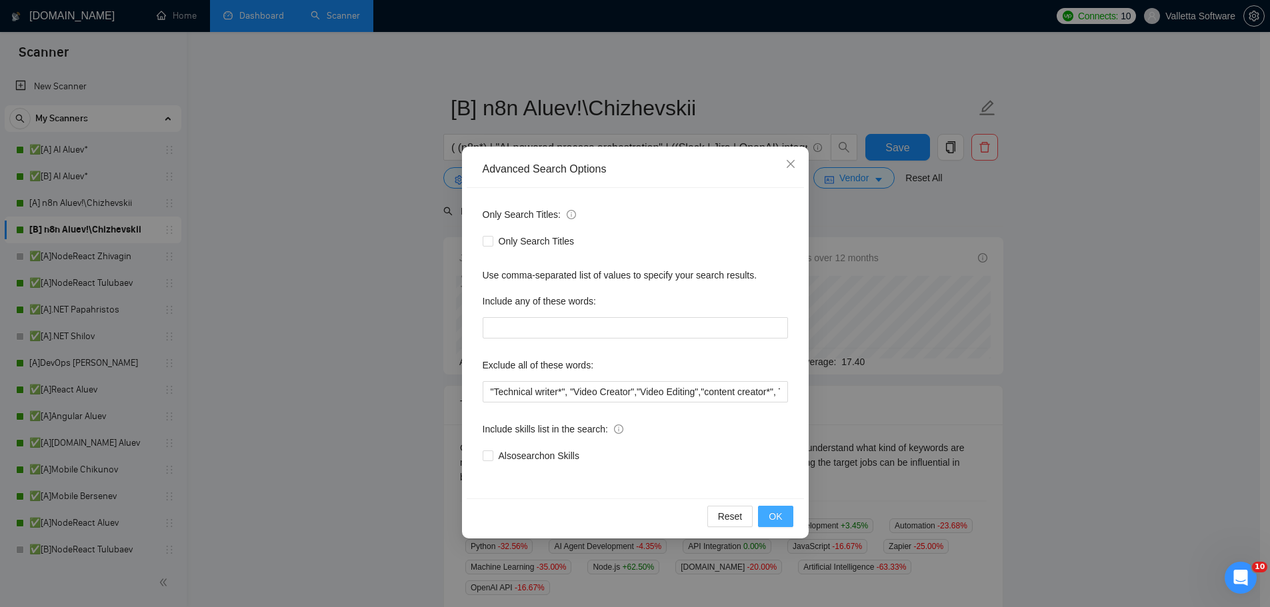
click at [774, 515] on span "OK" at bounding box center [775, 516] width 13 height 15
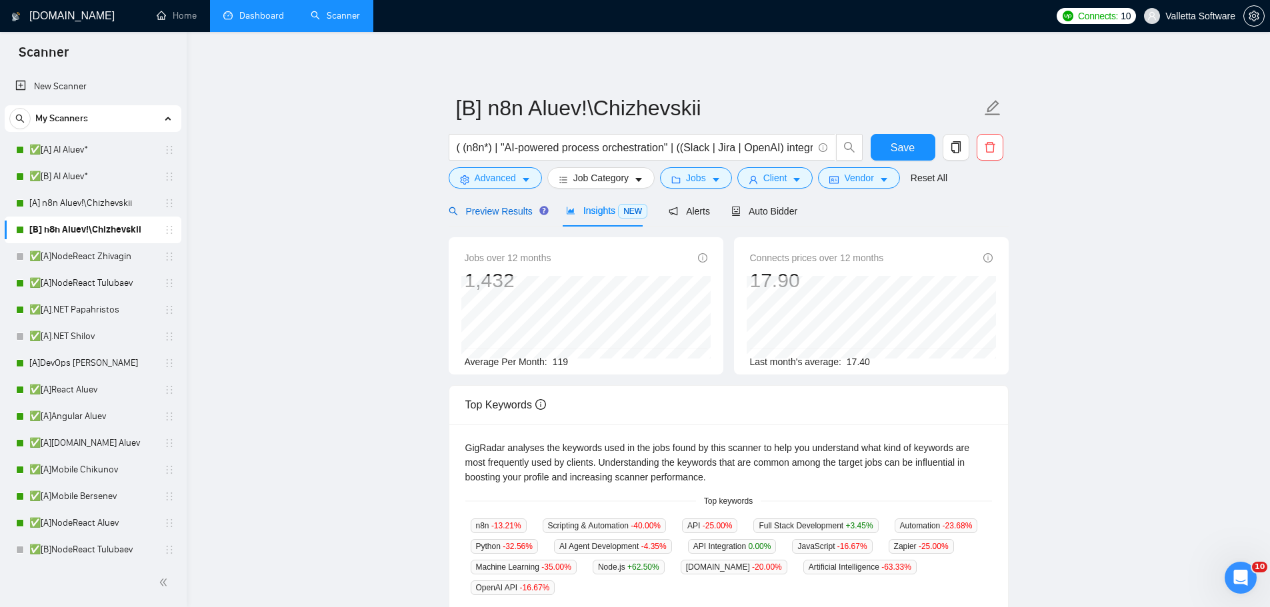
click at [487, 206] on span "Preview Results" at bounding box center [497, 211] width 96 height 11
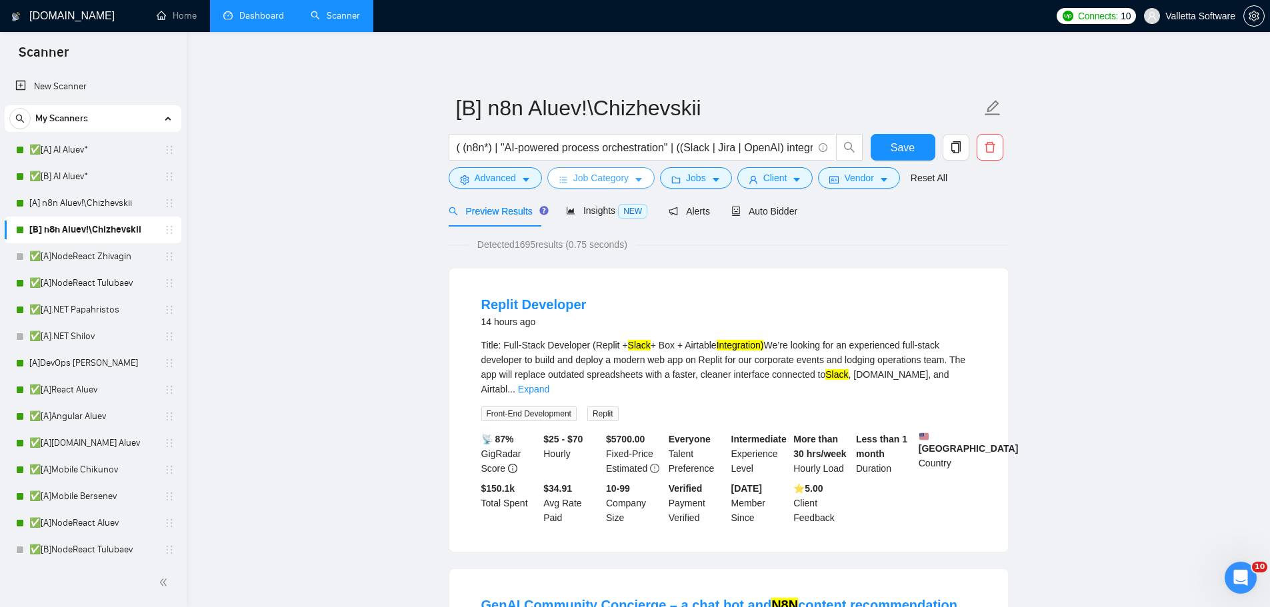
click at [570, 174] on button "Job Category" at bounding box center [600, 177] width 107 height 21
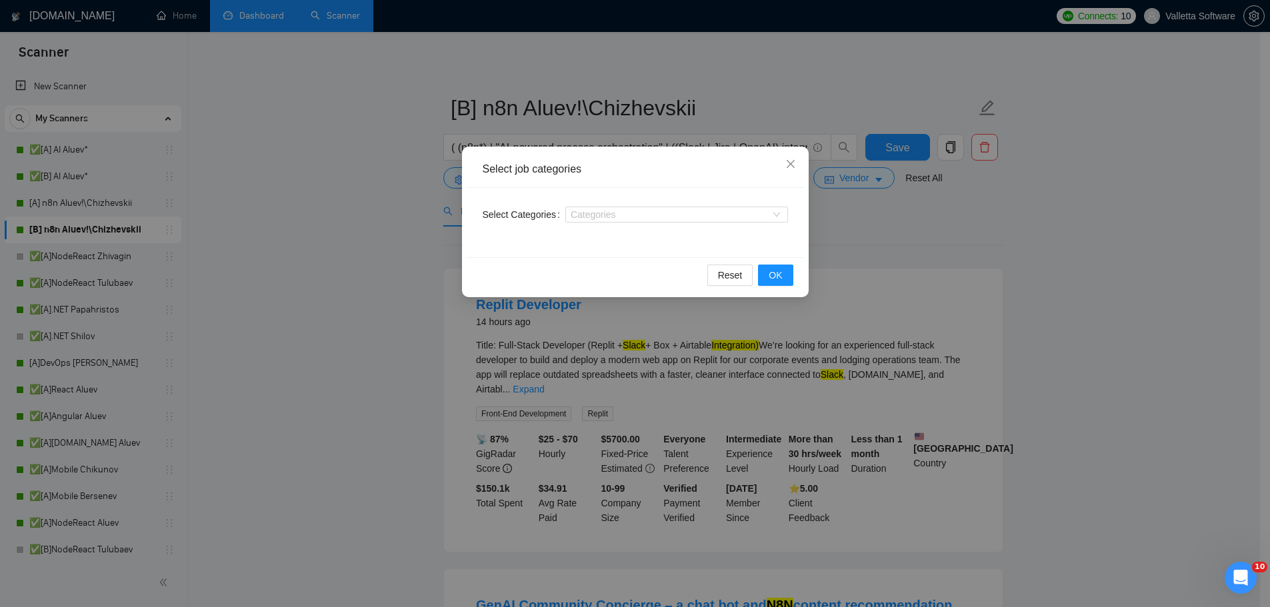
drag, startPoint x: 339, startPoint y: 217, endPoint x: 444, endPoint y: 207, distance: 105.7
click at [339, 217] on div "Select job categories Select Categories Categories Reset OK" at bounding box center [635, 303] width 1270 height 607
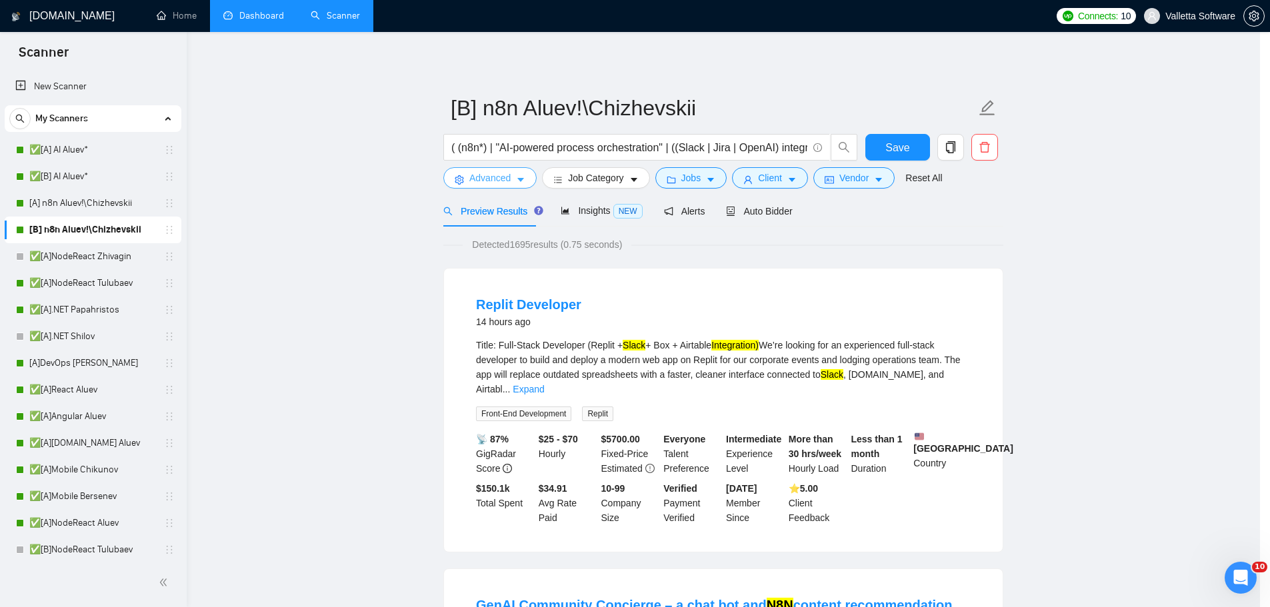
click at [495, 181] on span "Advanced" at bounding box center [489, 178] width 41 height 15
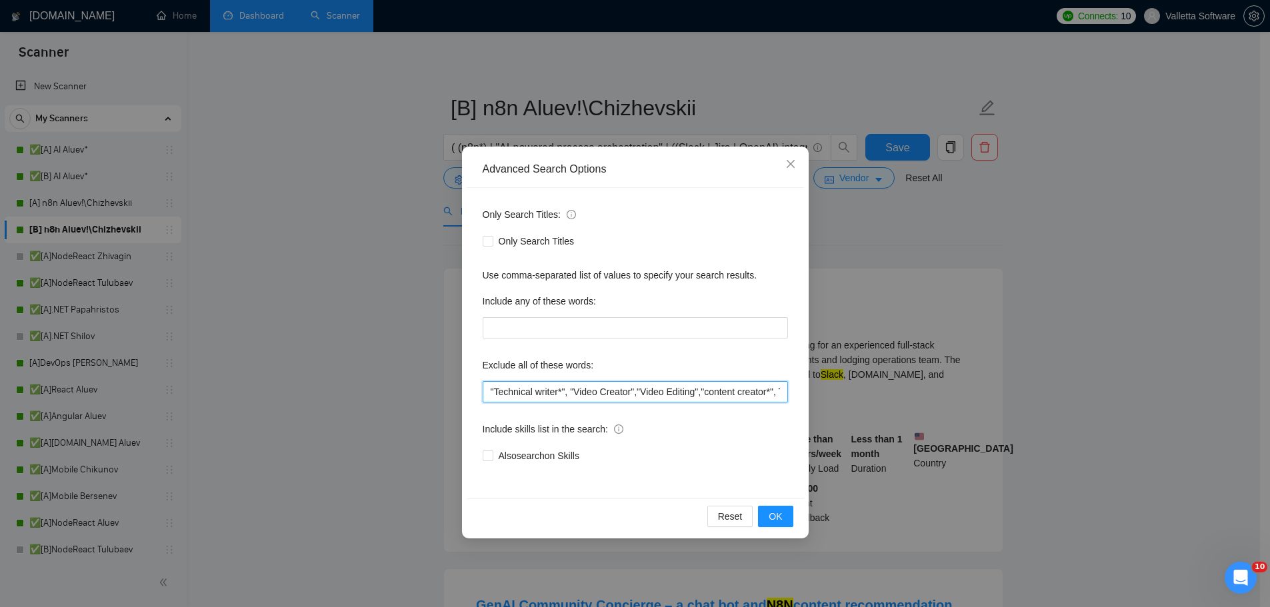
click at [561, 389] on input ""Technical writer*", "Video Creator","Video Editing","content creator*", Tutori…" at bounding box center [635, 391] width 305 height 21
type input ""Technical writers", "Video Creator","Video Editing","content creator*", Tutori…"
click at [775, 520] on span "OK" at bounding box center [775, 516] width 13 height 15
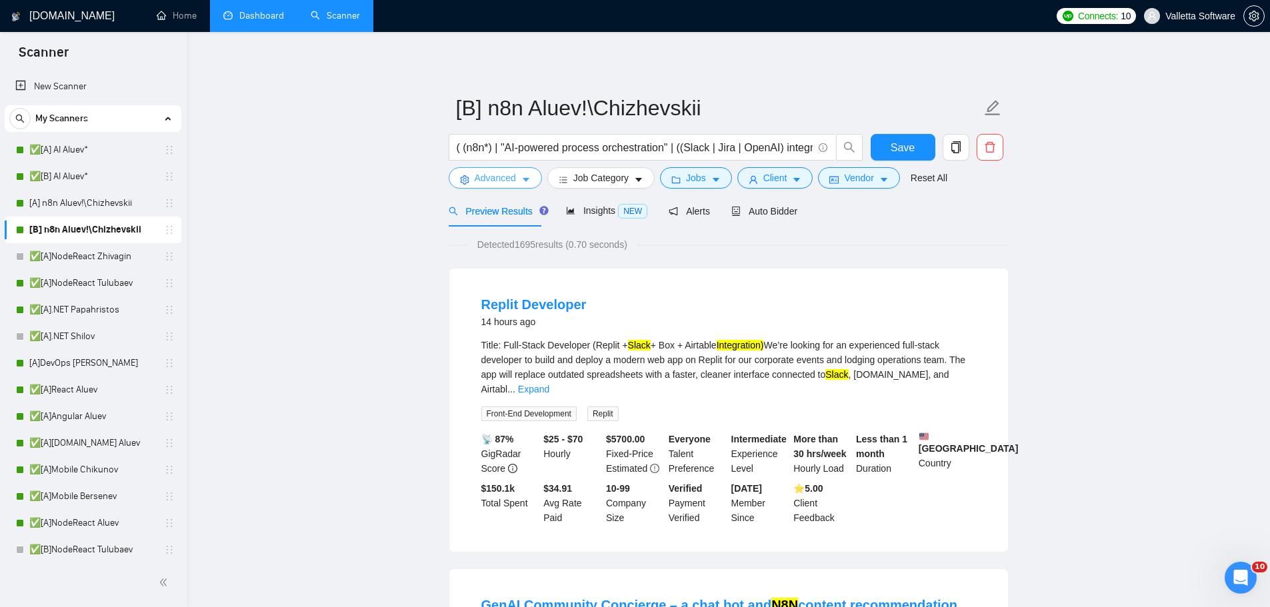
click at [519, 181] on button "Advanced" at bounding box center [495, 177] width 93 height 21
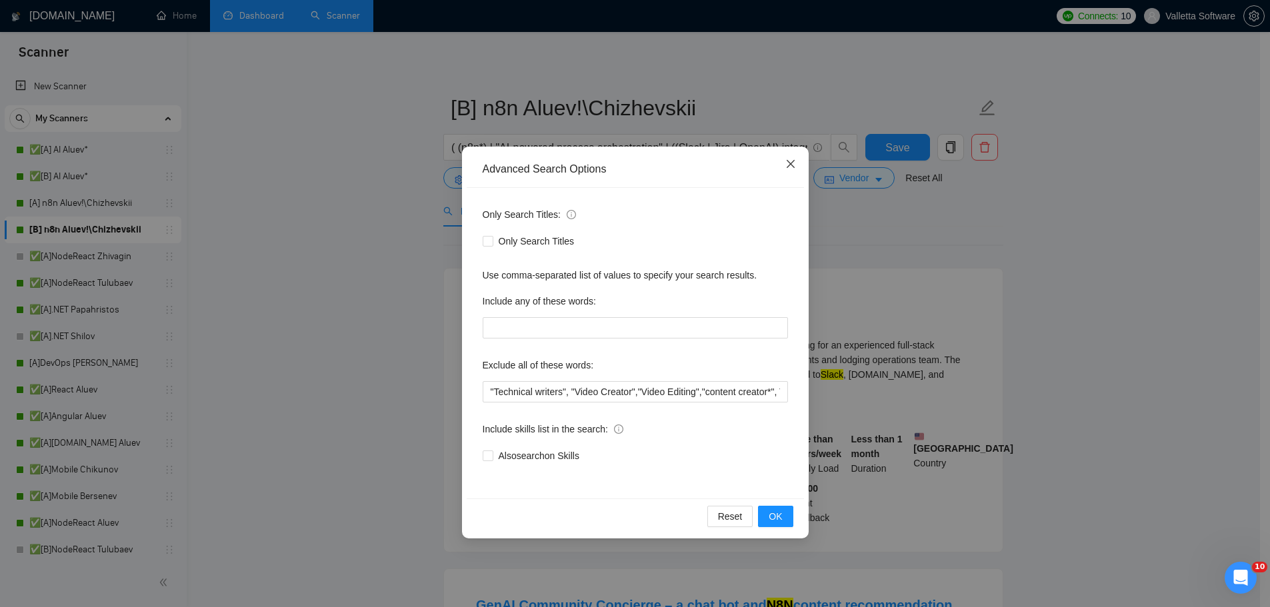
click at [787, 164] on icon "close" at bounding box center [790, 164] width 11 height 11
